Goal: Transaction & Acquisition: Purchase product/service

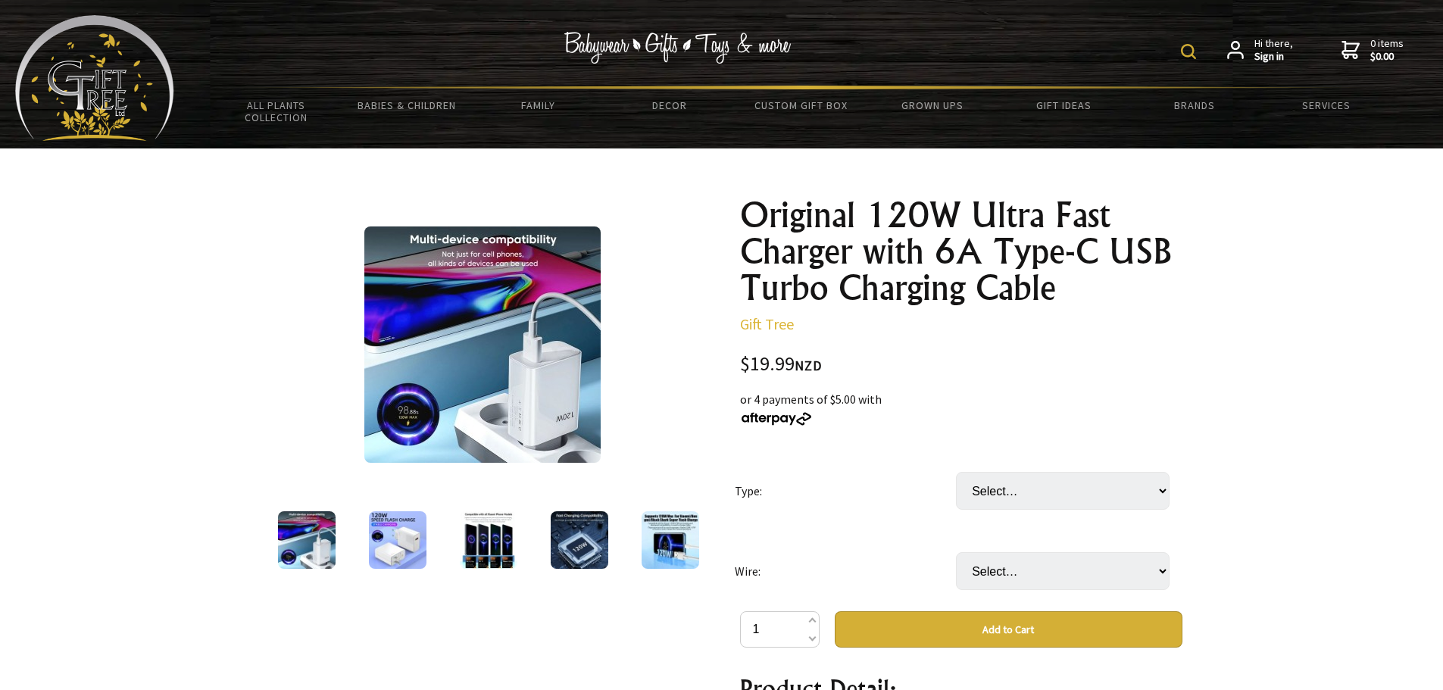
click at [380, 541] on img at bounding box center [398, 540] width 58 height 58
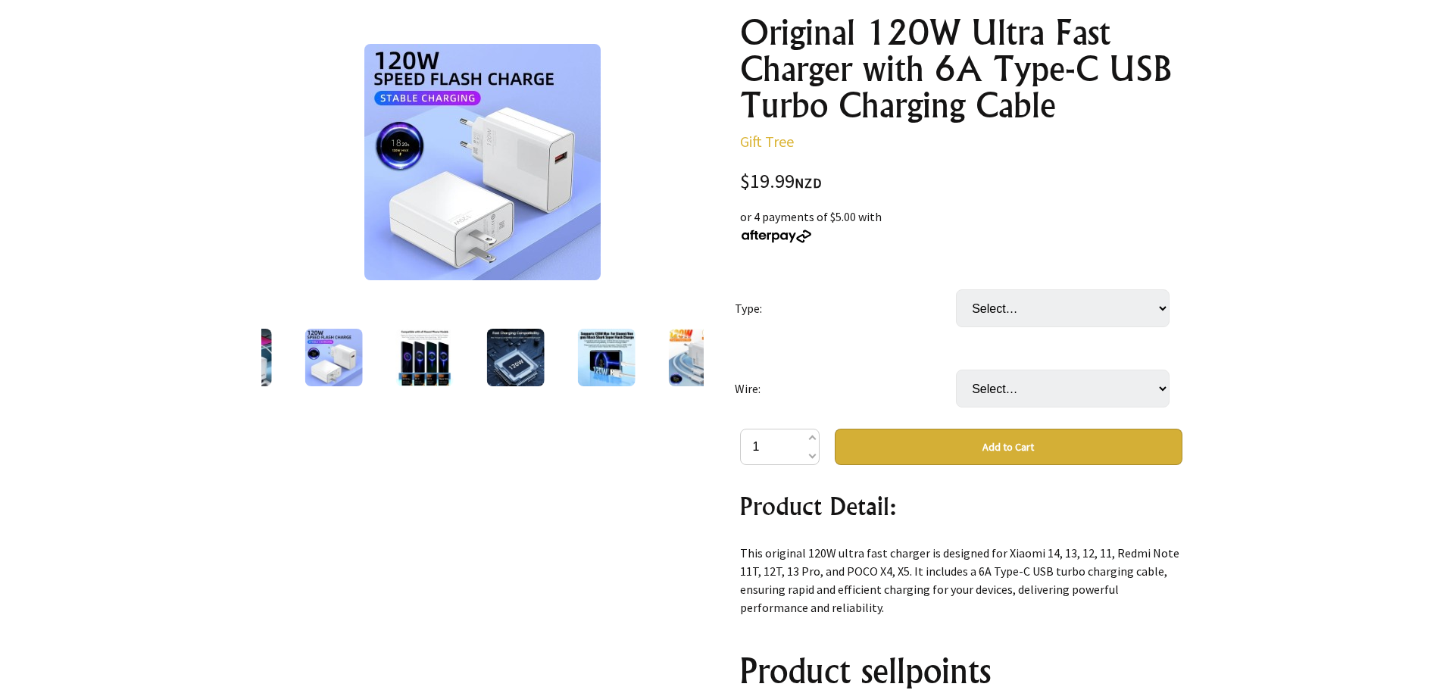
scroll to position [227, 0]
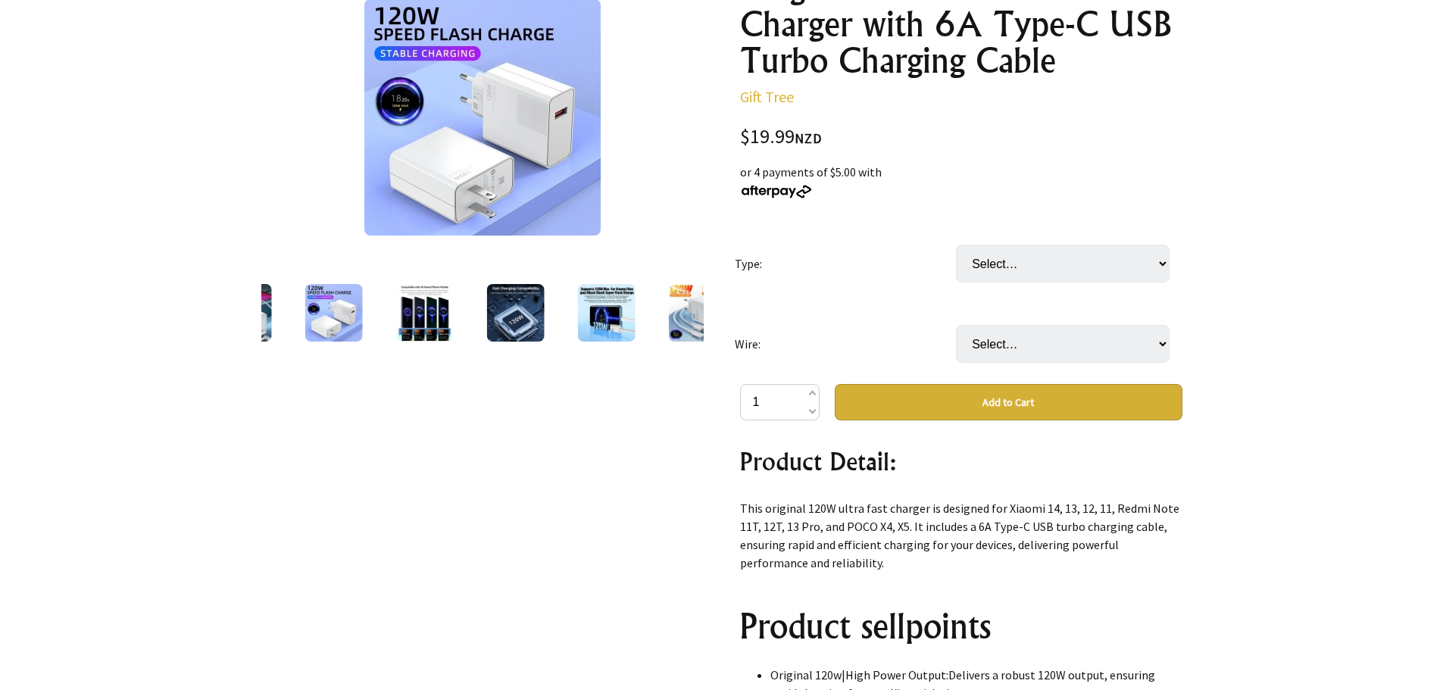
click at [269, 320] on img at bounding box center [243, 313] width 58 height 58
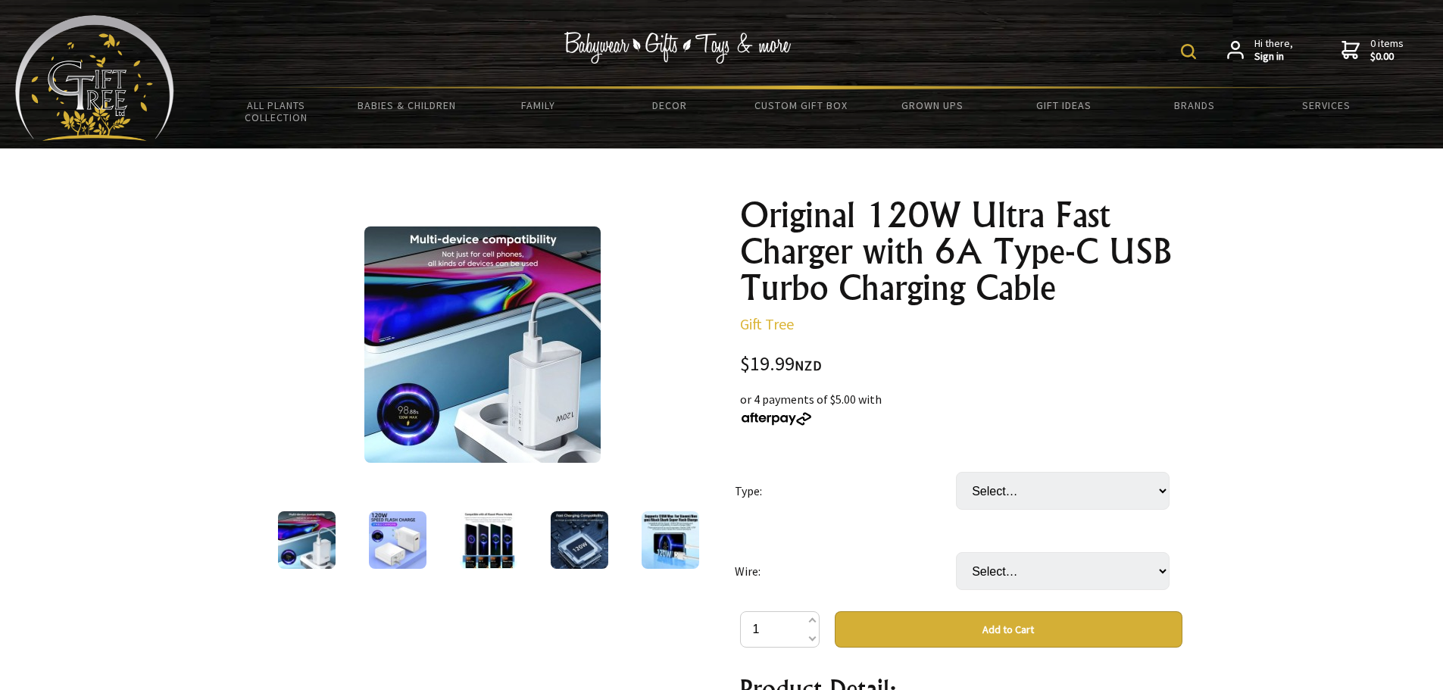
scroll to position [76, 0]
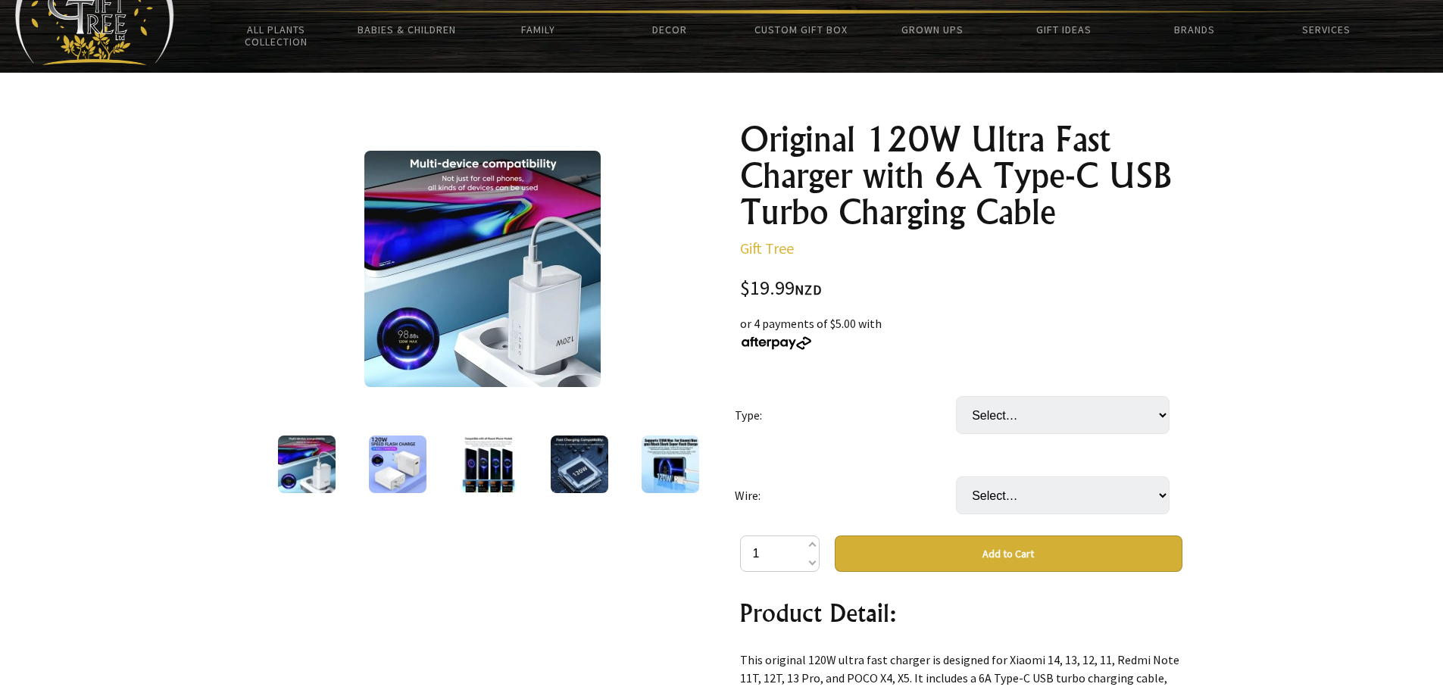
click at [386, 476] on img at bounding box center [398, 465] width 58 height 58
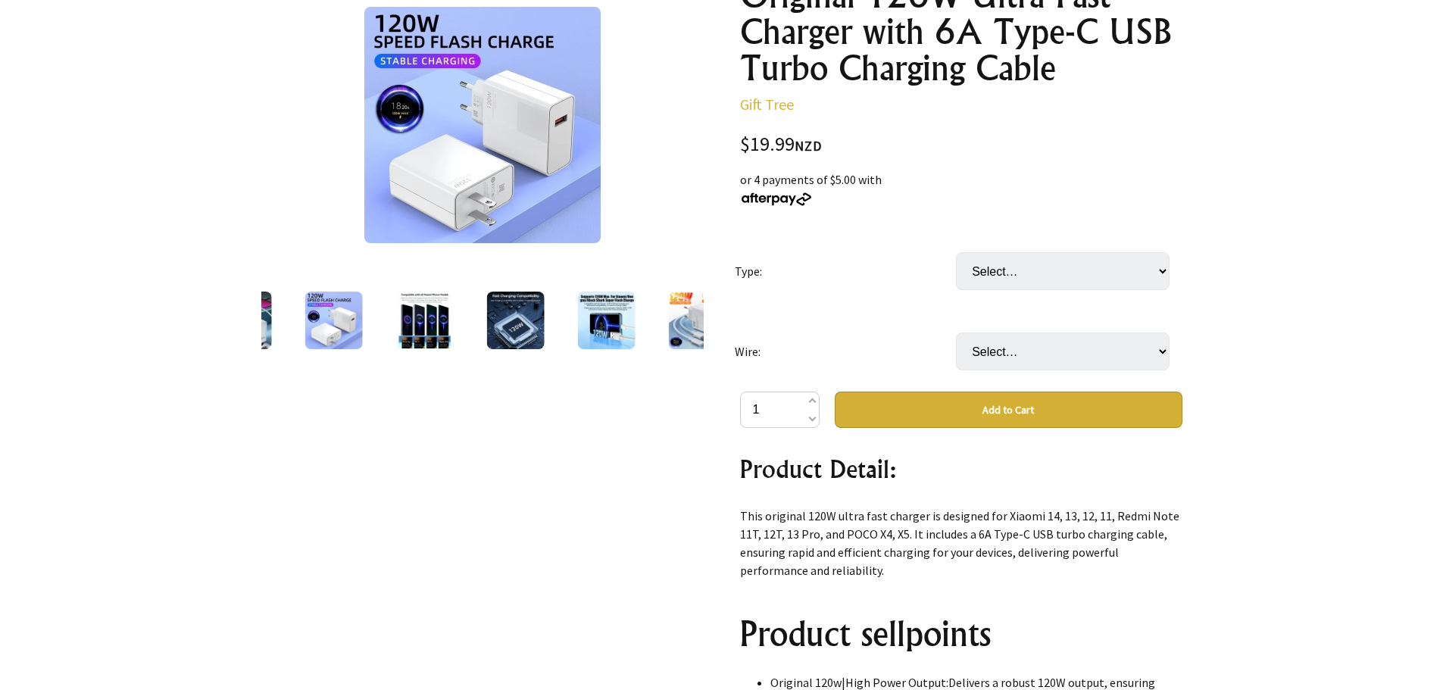
scroll to position [0, 0]
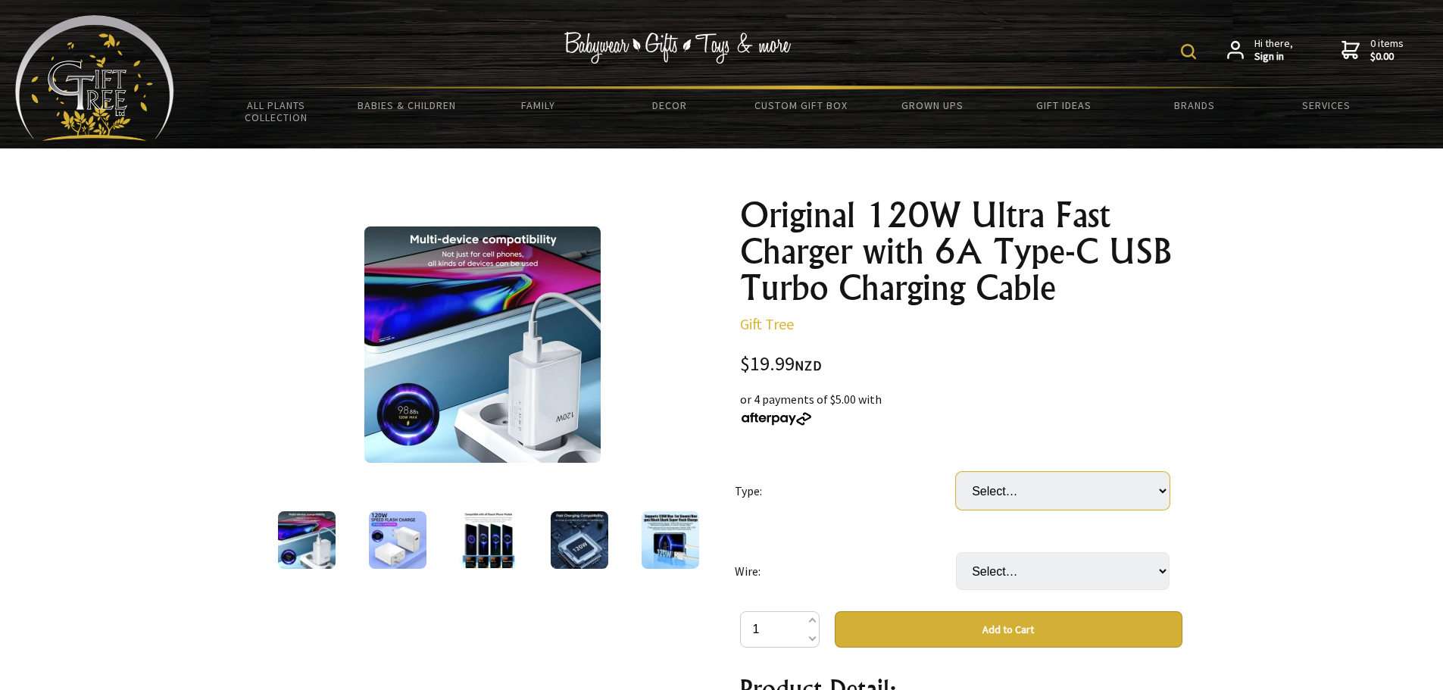
click at [1148, 494] on select "Select… US EU [GEOGRAPHIC_DATA]" at bounding box center [1063, 491] width 214 height 38
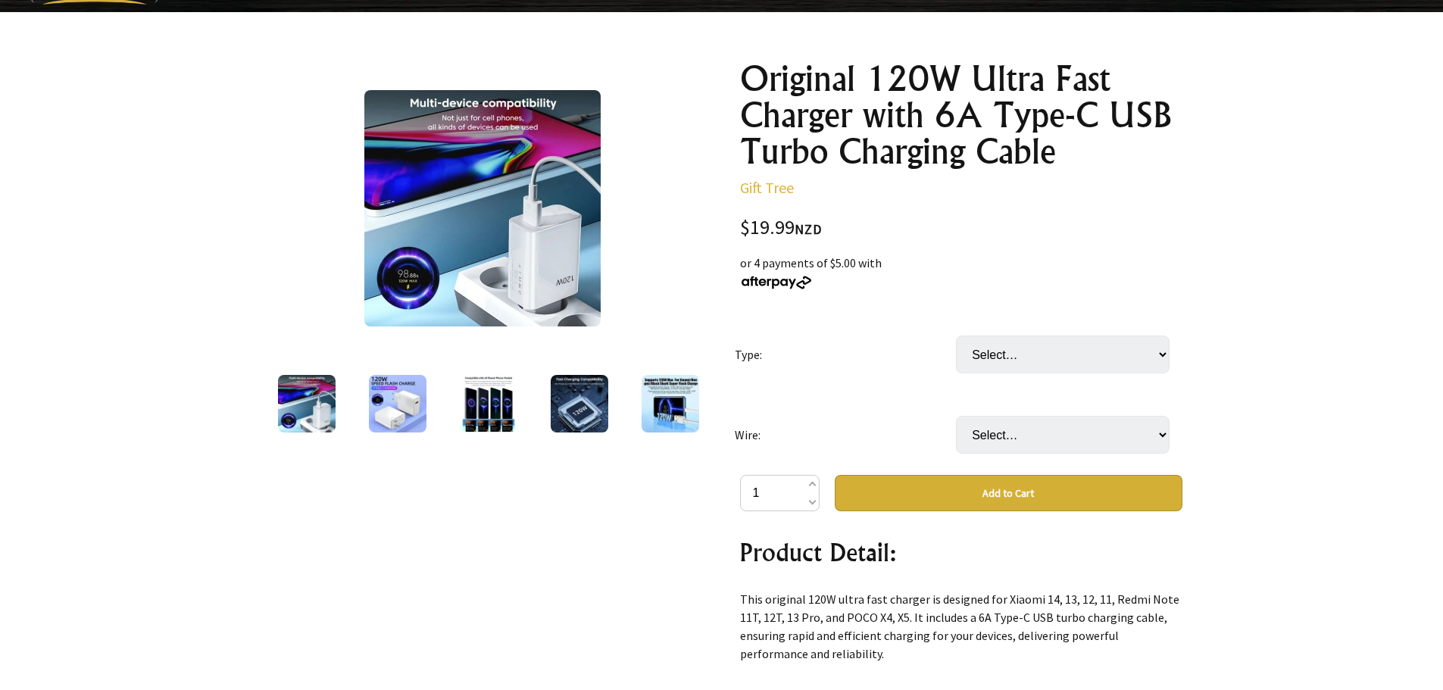
scroll to position [152, 0]
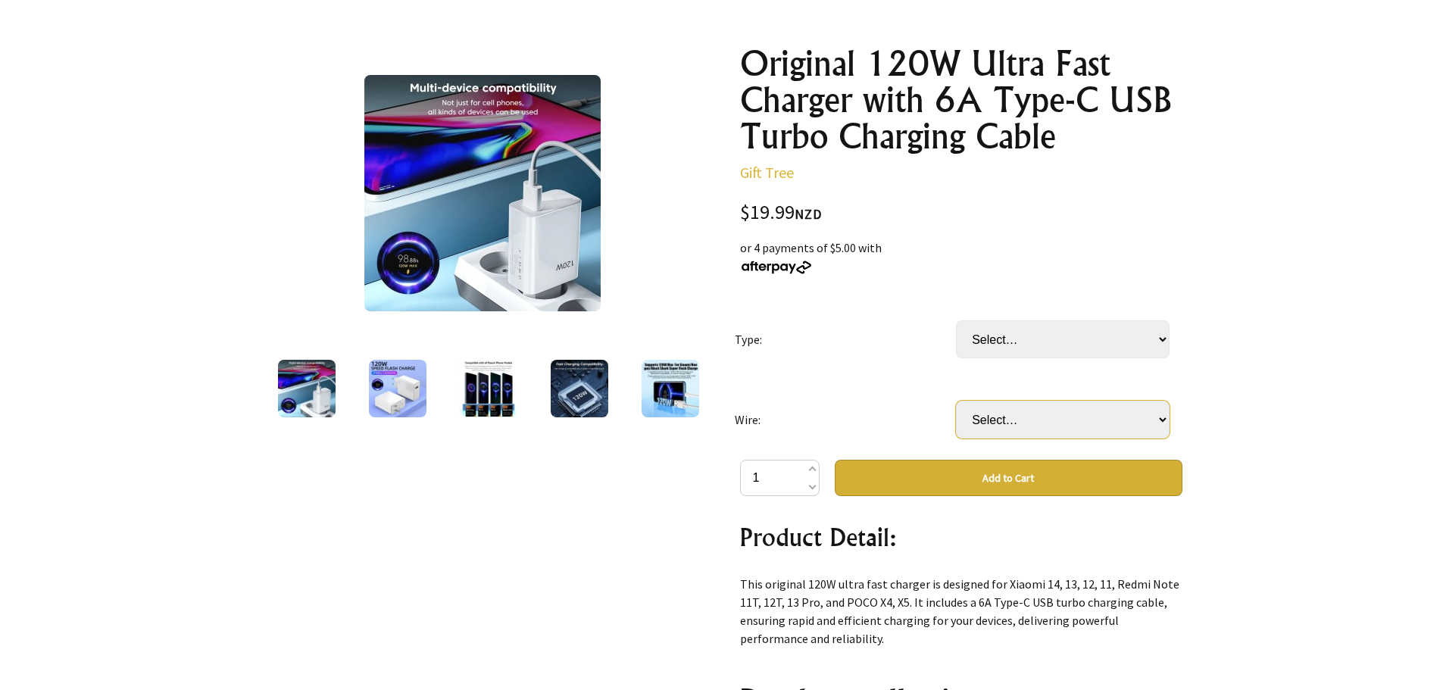
click at [1142, 414] on select "Select… Yes (+ $5.00) No" at bounding box center [1063, 420] width 214 height 38
select select "No"
click at [956, 401] on select "Select… Yes (+ $5.00) No" at bounding box center [1063, 420] width 214 height 38
click at [1161, 337] on select "Select… US EU UK" at bounding box center [1063, 339] width 214 height 38
select select "EU"
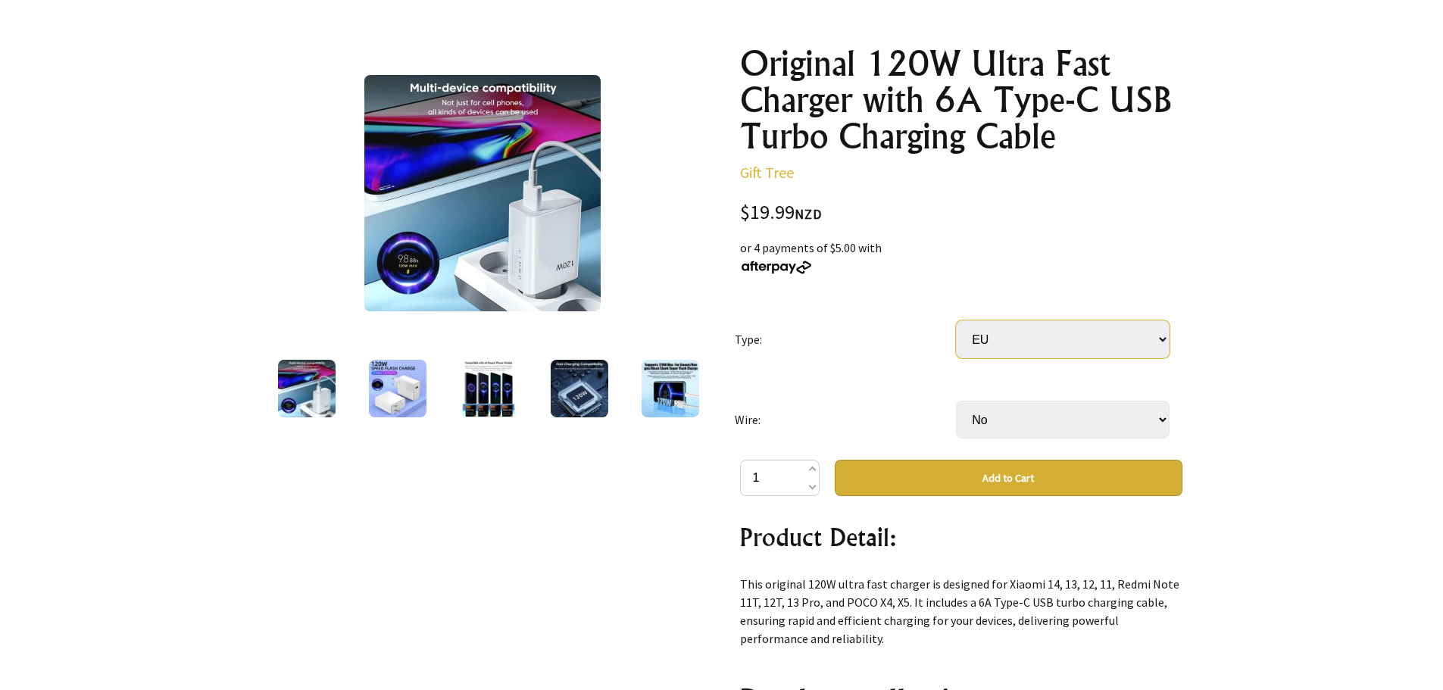
click at [956, 320] on select "Select… US EU UK" at bounding box center [1063, 339] width 214 height 38
click at [1043, 492] on button "Add to Cart" at bounding box center [1009, 478] width 348 height 36
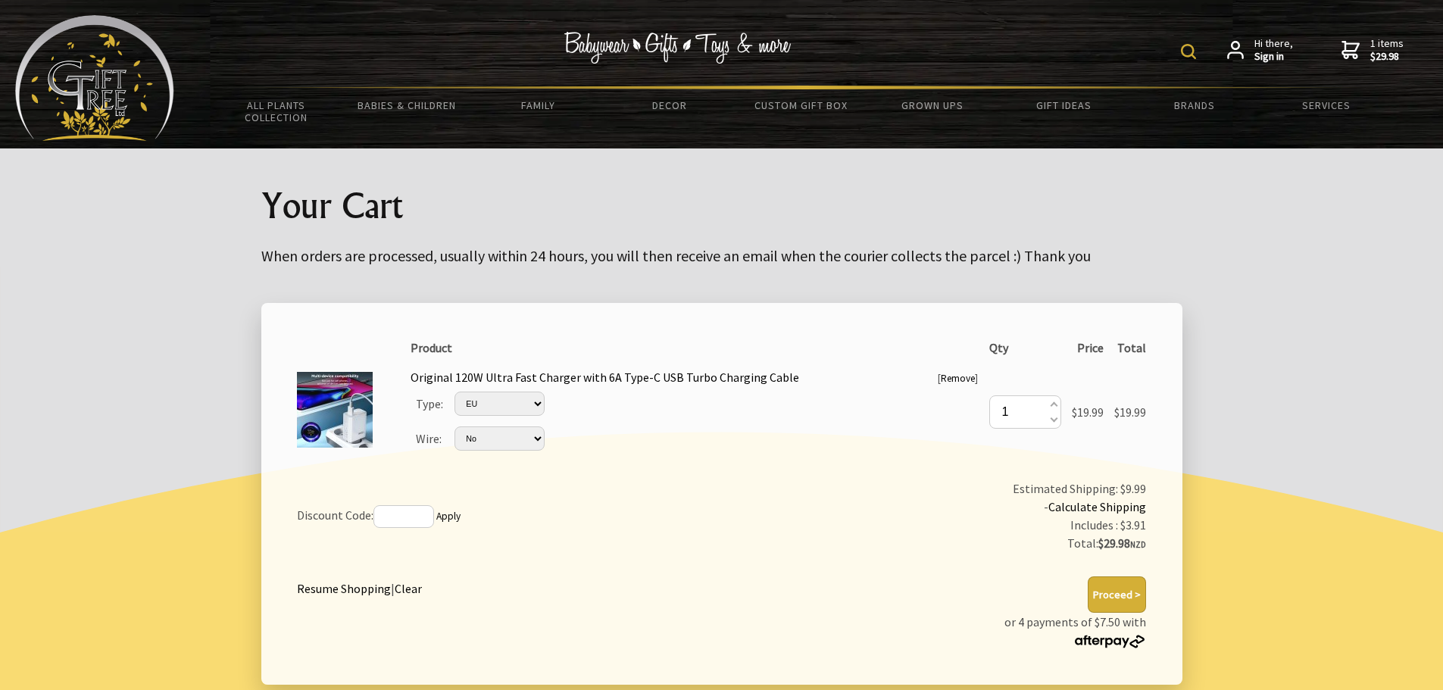
click at [1114, 594] on button "Proceed >" at bounding box center [1117, 594] width 58 height 36
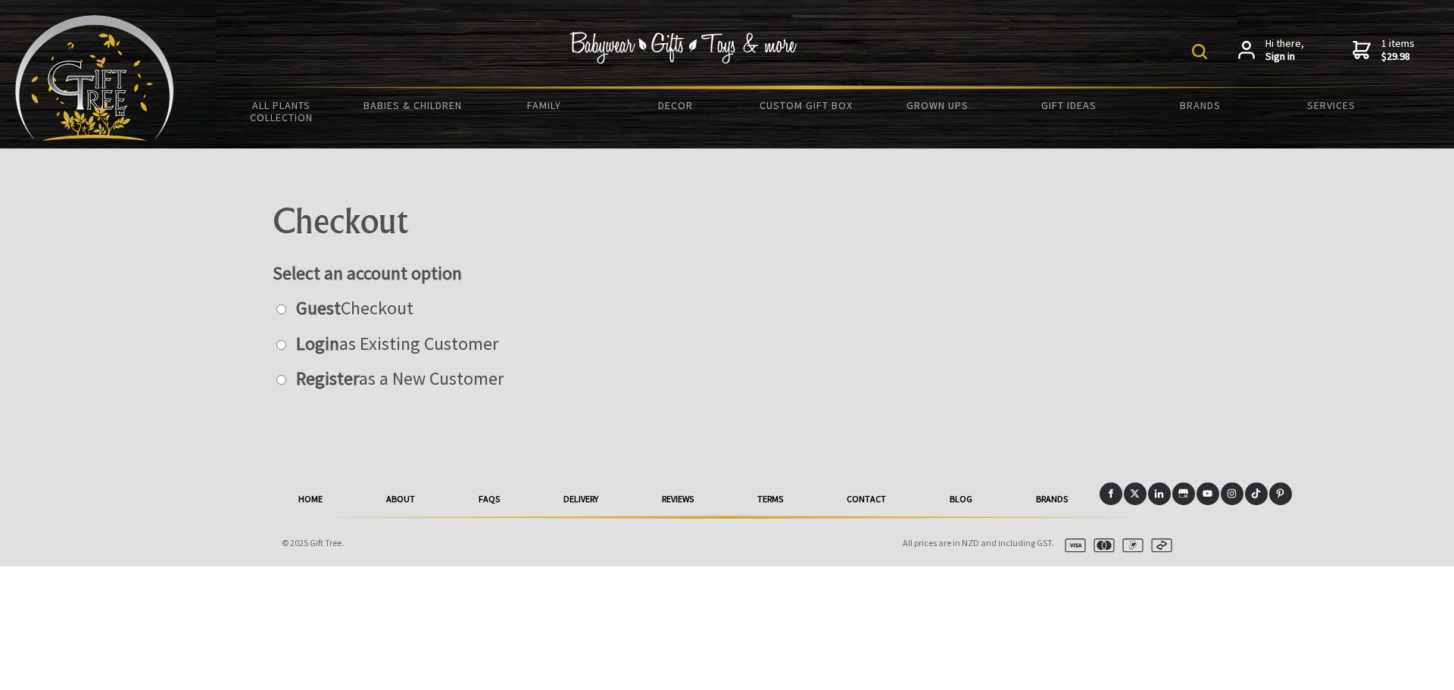
click at [283, 308] on input "radio" at bounding box center [281, 310] width 10 height 10
radio input "true"
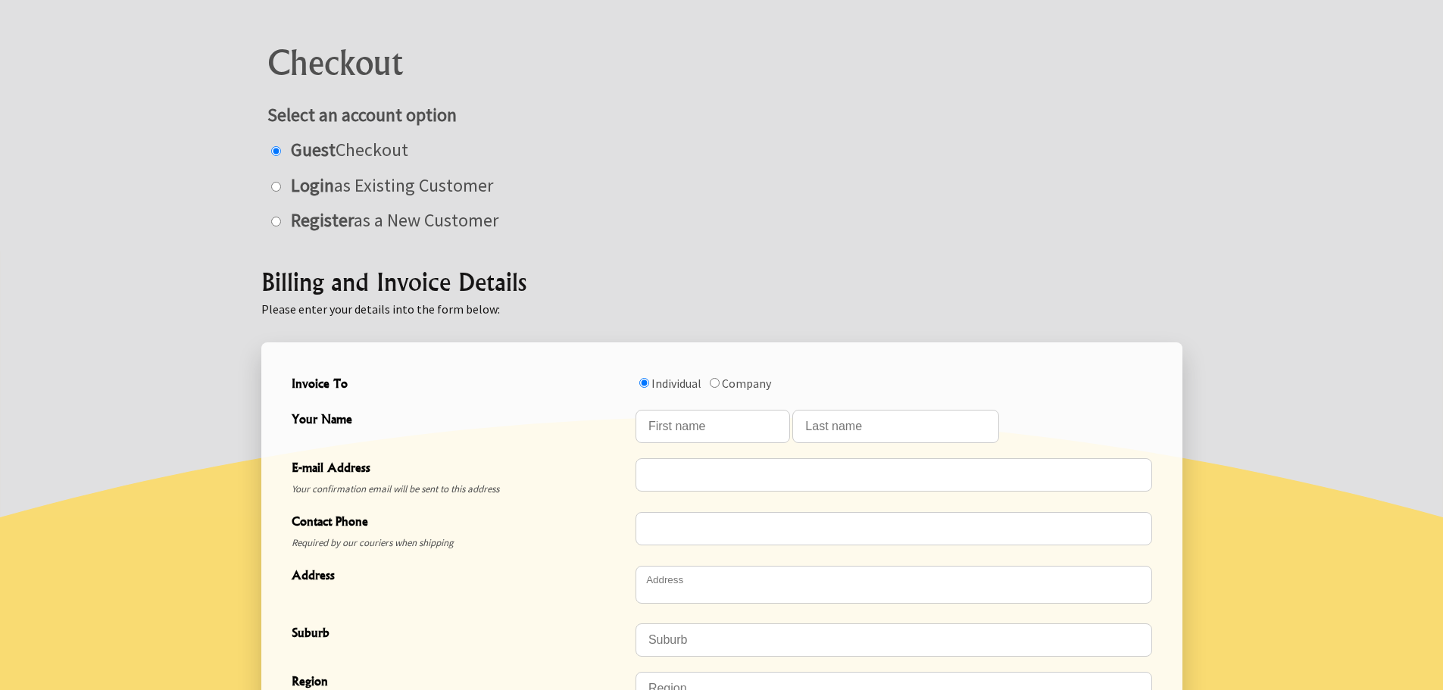
scroll to position [152, 0]
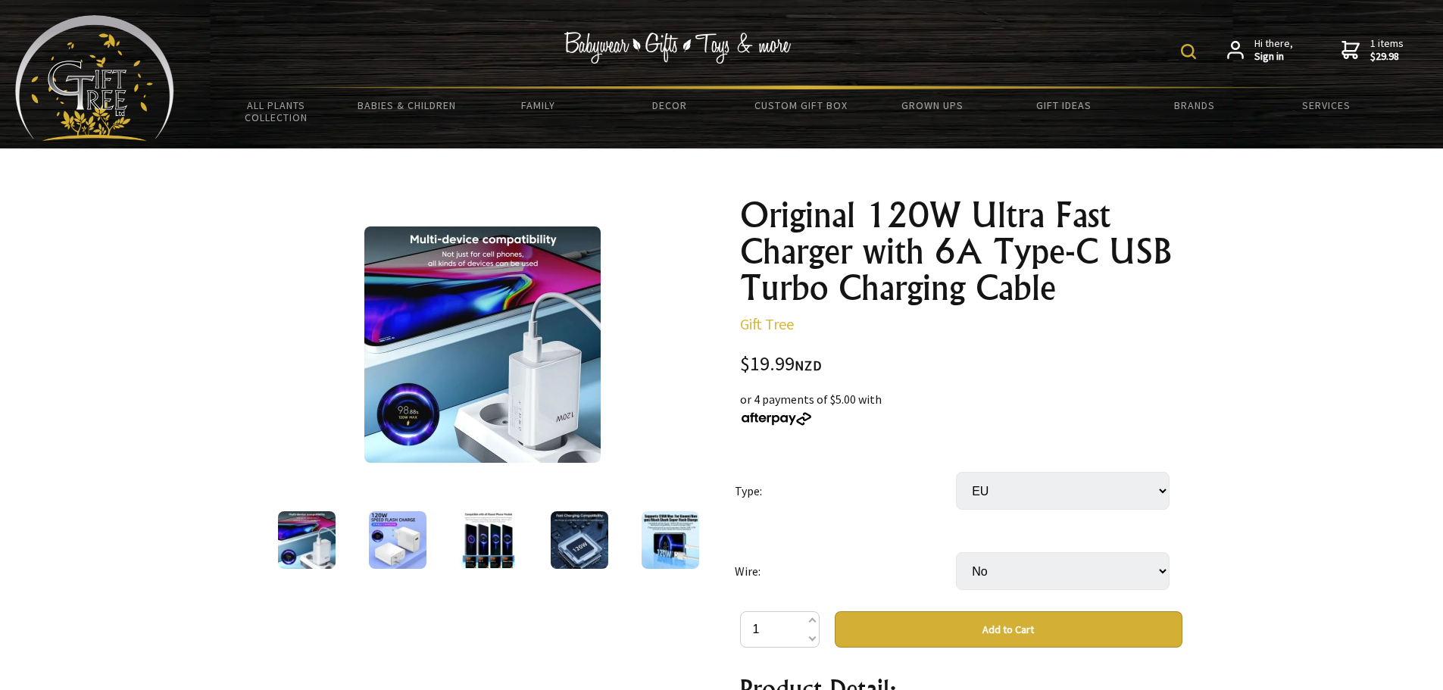
select select "EU"
select select "No"
